Goal: Find specific page/section: Find specific page/section

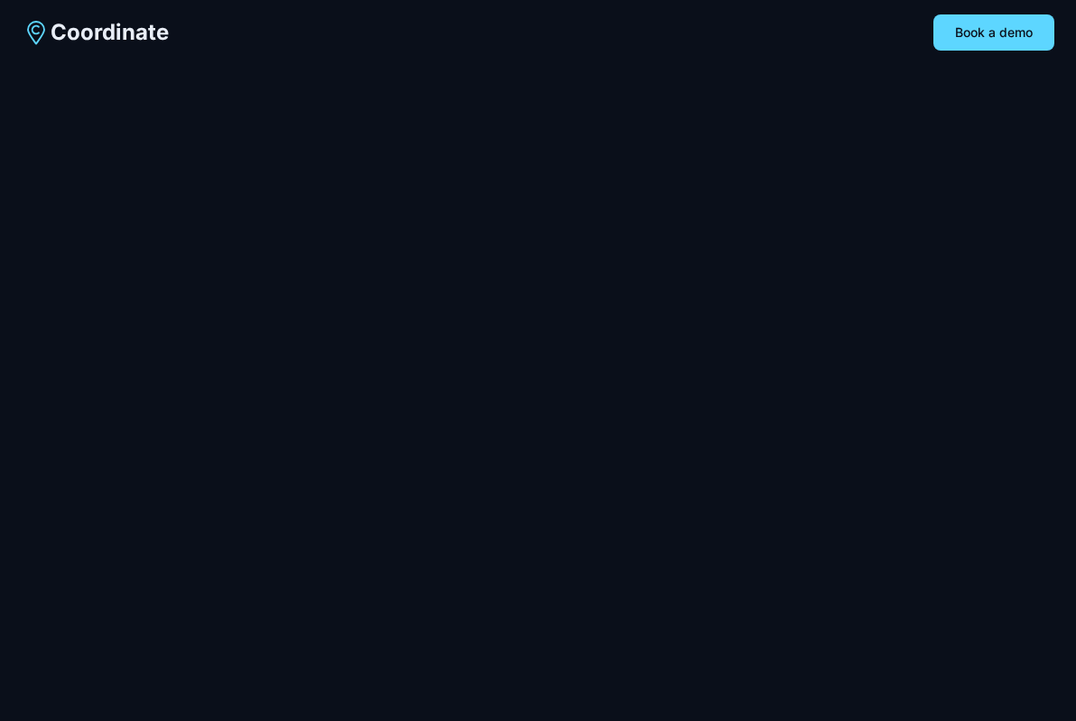
click at [491, 156] on div "Coordinate Book a demo" at bounding box center [538, 360] width 1076 height 721
